Goal: Browse casually: Explore the website without a specific task or goal

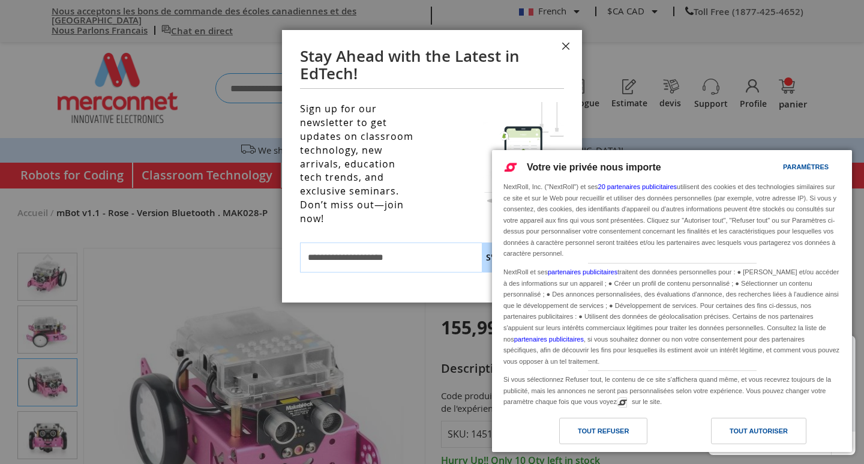
click at [567, 46] on button "Fermer" at bounding box center [566, 48] width 32 height 36
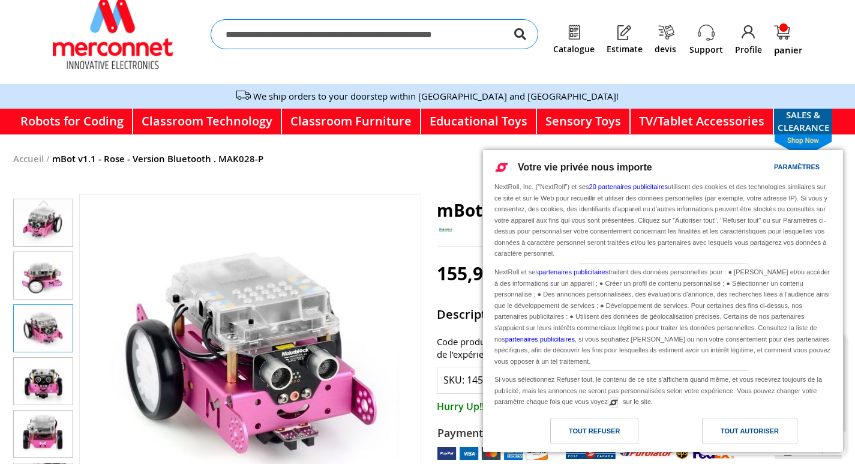
scroll to position [120, 0]
